Goal: Task Accomplishment & Management: Use online tool/utility

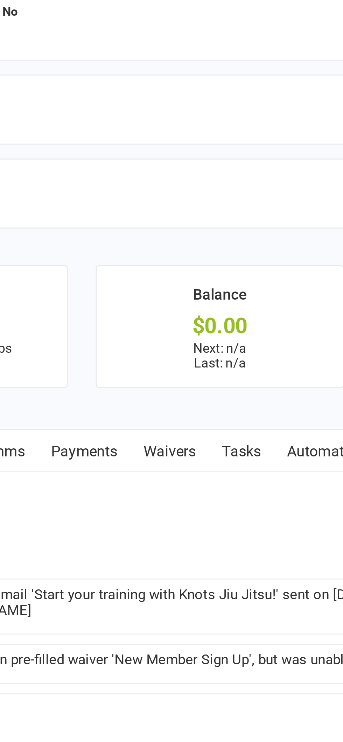
click at [160, 647] on link "Waivers" at bounding box center [164, 648] width 29 height 16
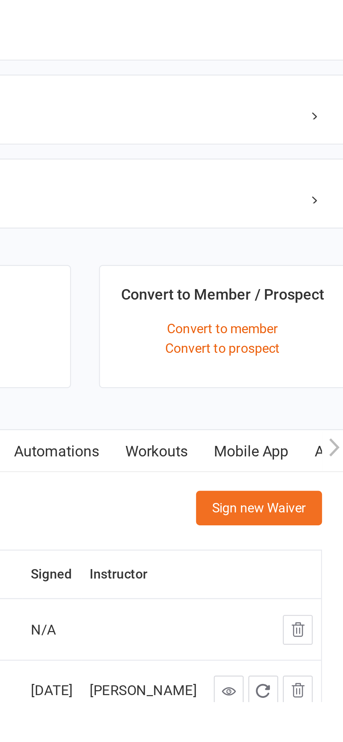
click at [317, 712] on icon "button" at bounding box center [315, 715] width 6 height 6
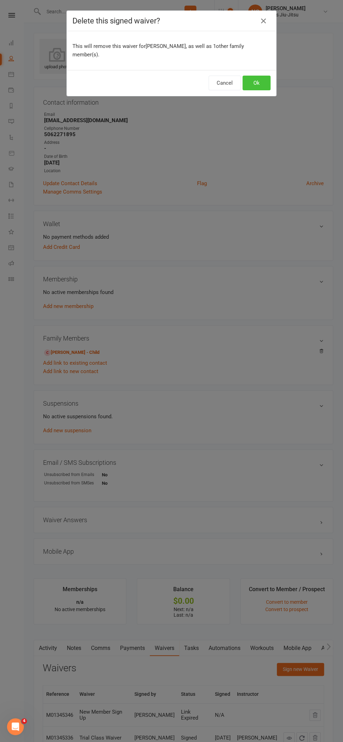
click at [256, 76] on button "Ok" at bounding box center [257, 83] width 28 height 15
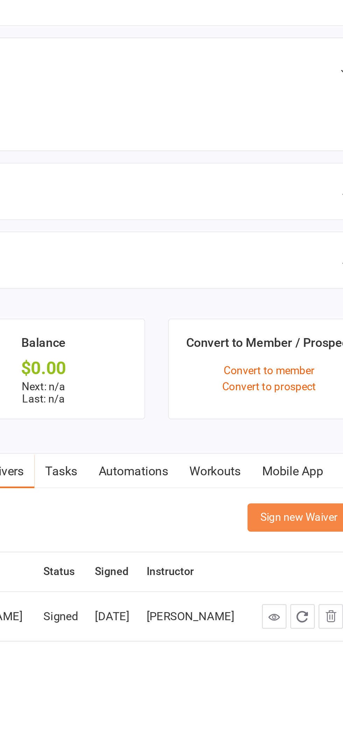
click at [293, 664] on button "Sign new Waiver" at bounding box center [300, 669] width 47 height 13
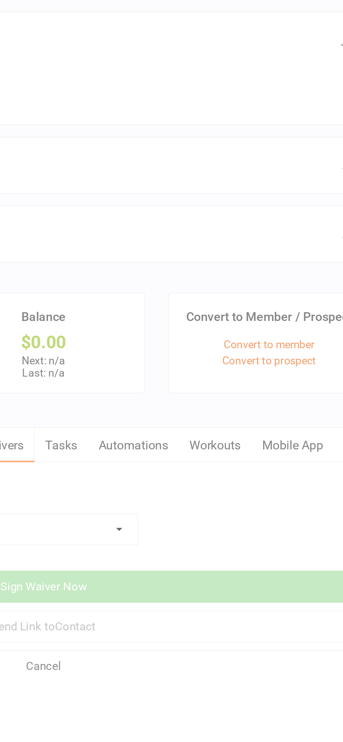
scroll to position [17, 0]
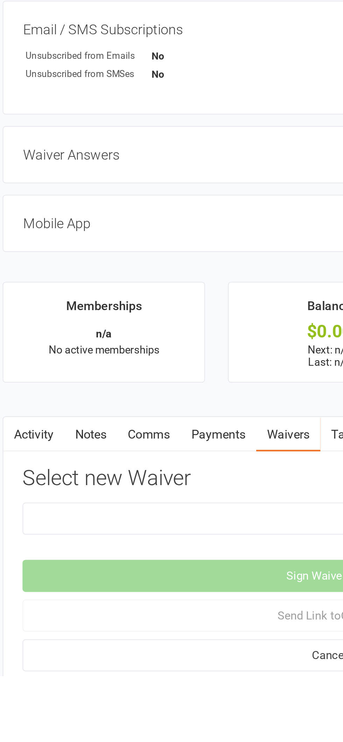
click at [123, 666] on select "Birthday Party Waiver Covid Vaccine Confirmation E.T.C. Partnership Member E.T.…" at bounding box center [134, 670] width 183 height 14
select select "6388"
click at [43, 663] on select "Birthday Party Waiver Covid Vaccine Confirmation E.T.C. Partnership Member E.T.…" at bounding box center [134, 670] width 183 height 14
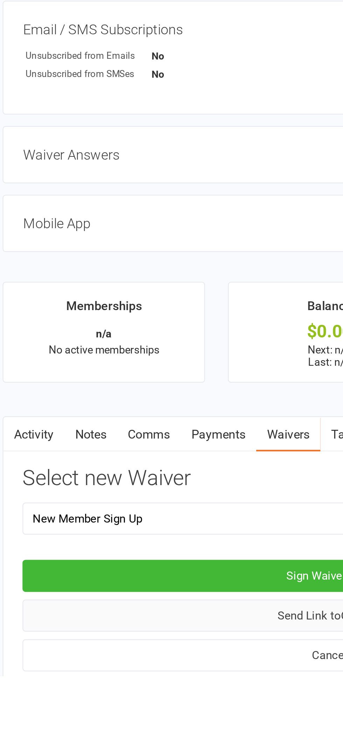
click at [165, 710] on button "Send Link to Contact" at bounding box center [183, 714] width 281 height 15
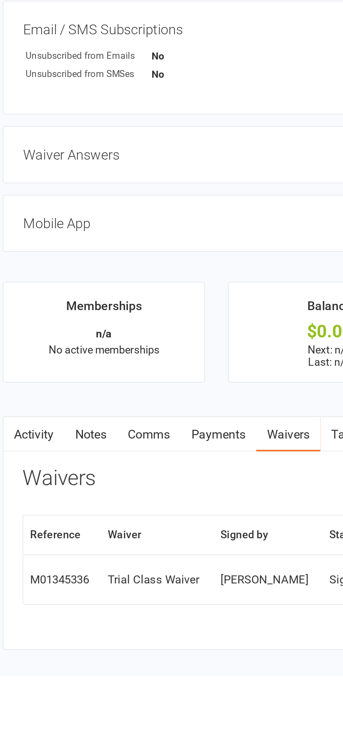
scroll to position [0, 0]
